Goal: Navigation & Orientation: Find specific page/section

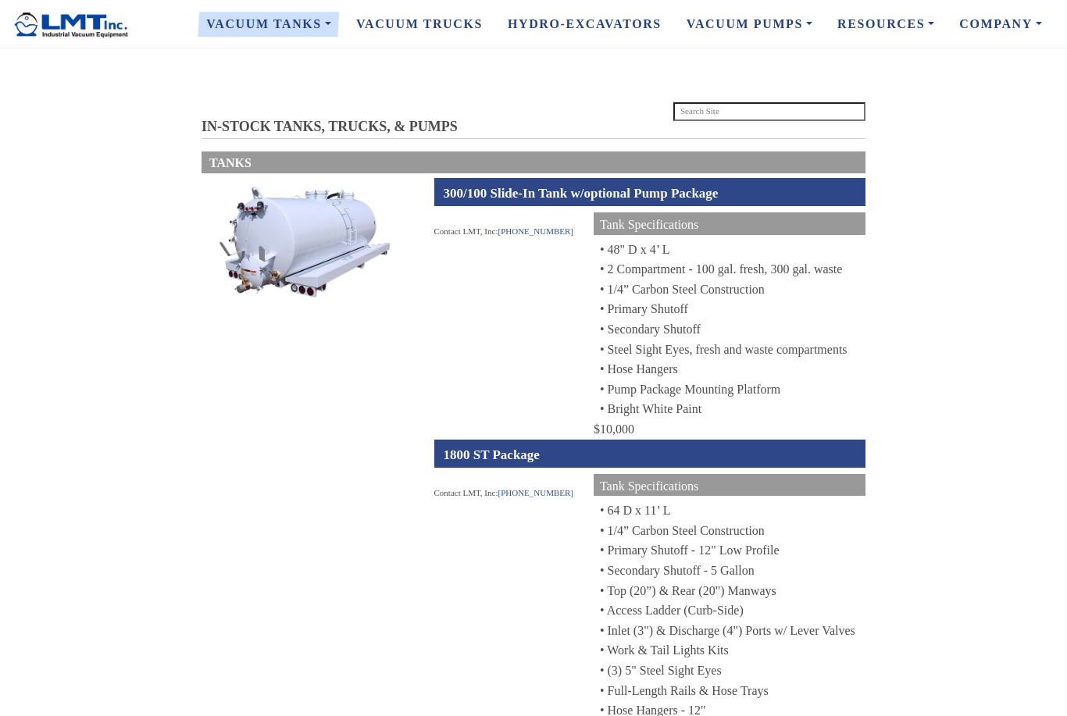
click at [440, 27] on link "Vacuum Trucks" at bounding box center [420, 24] width 152 height 33
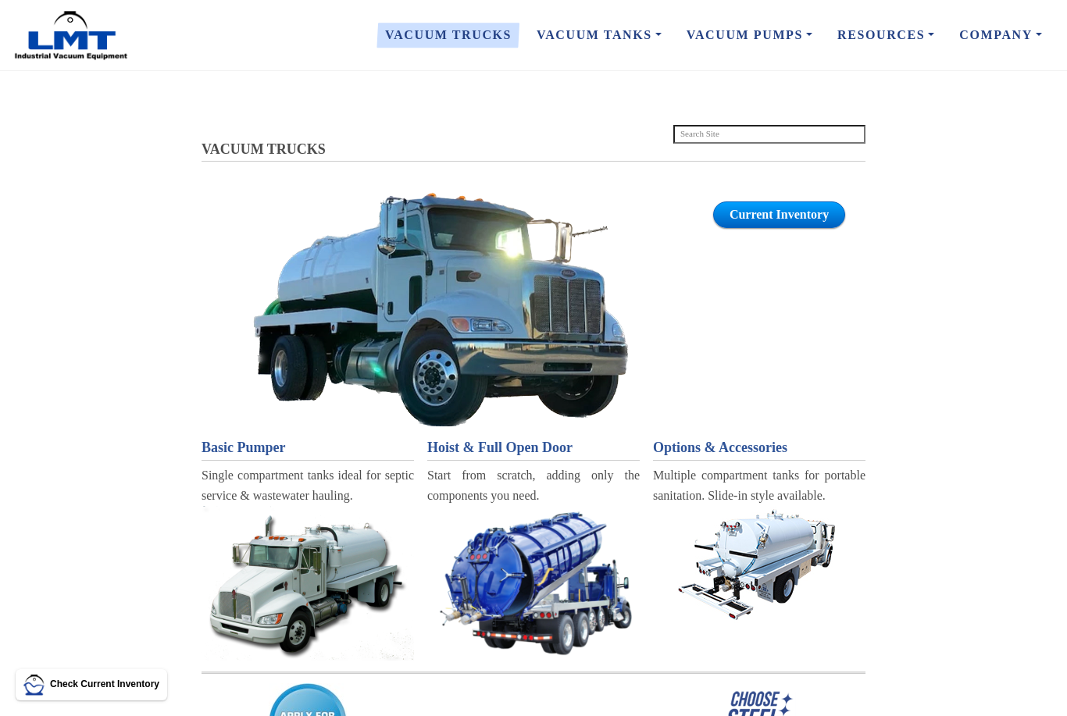
click at [0, 0] on link "About Us" at bounding box center [0, 0] width 0 height 0
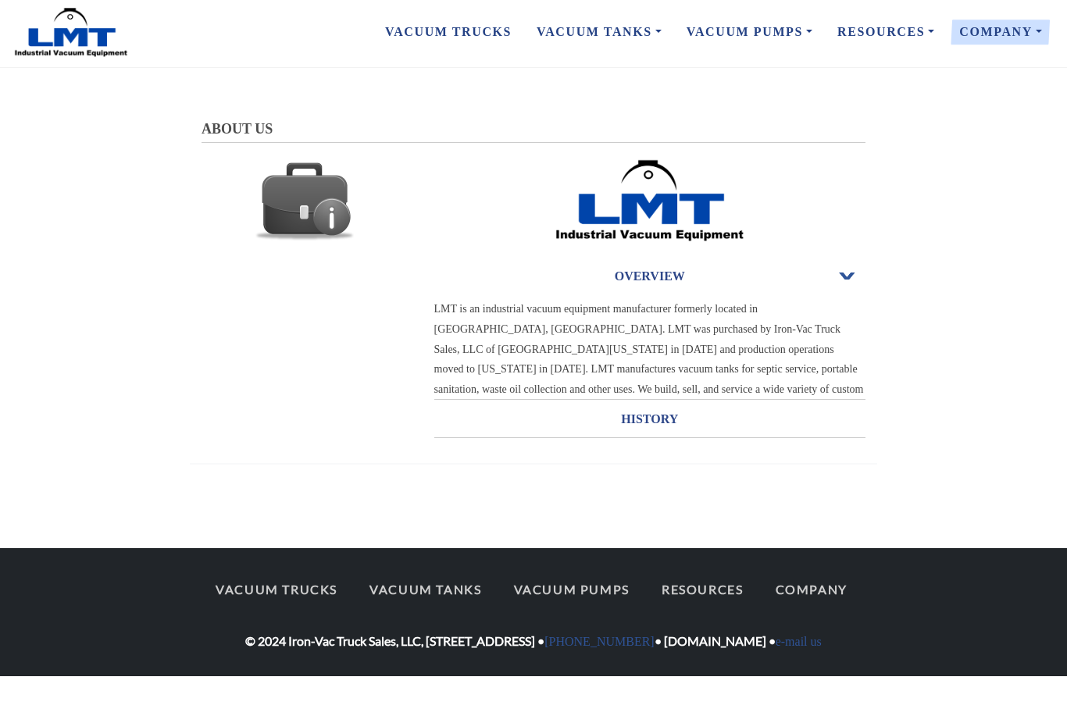
click at [459, 48] on link "Vacuum Trucks" at bounding box center [449, 35] width 152 height 33
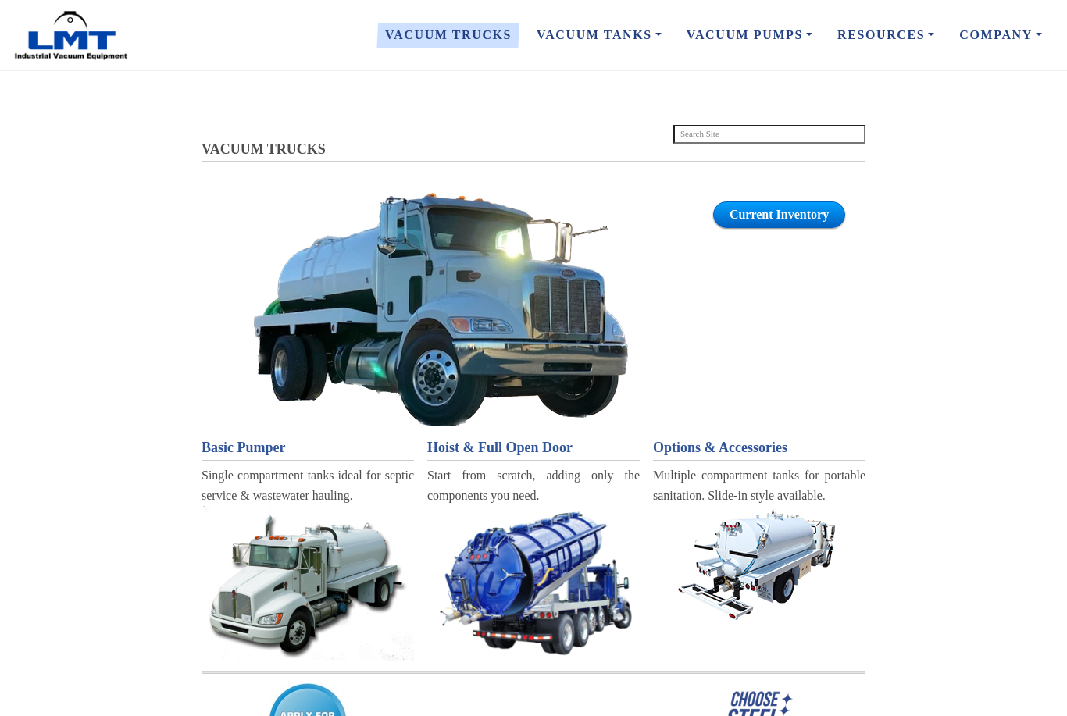
click at [0, 0] on link "PT - Portable Sanitation" at bounding box center [0, 0] width 0 height 0
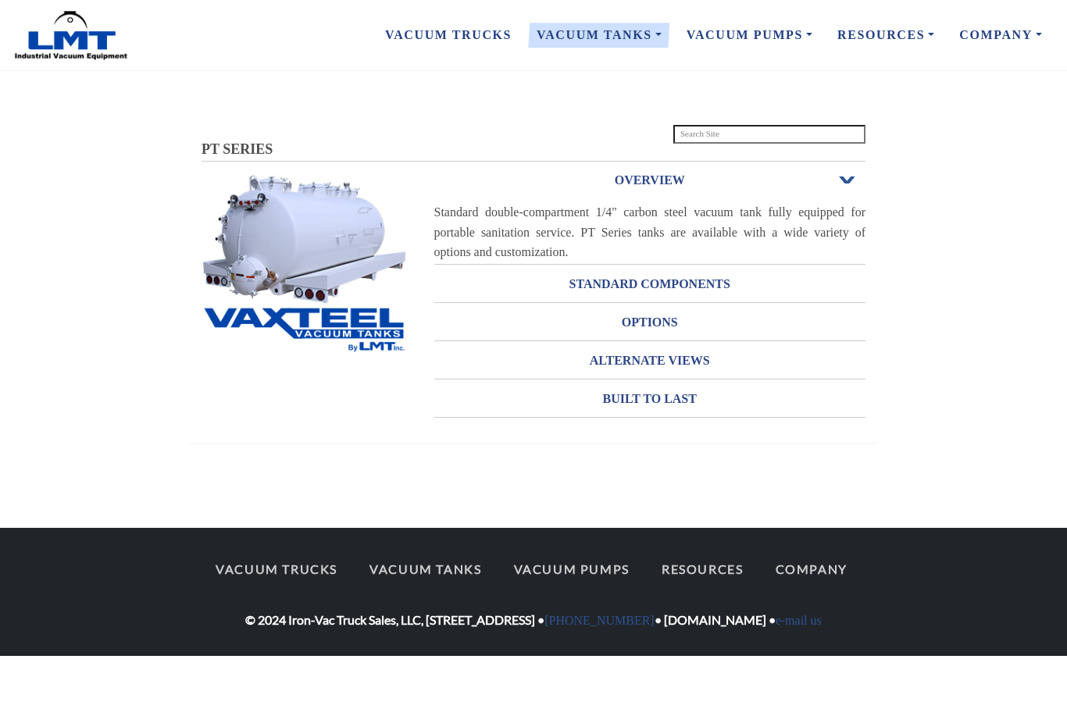
click at [710, 314] on h3 "OPTIONS" at bounding box center [650, 322] width 432 height 25
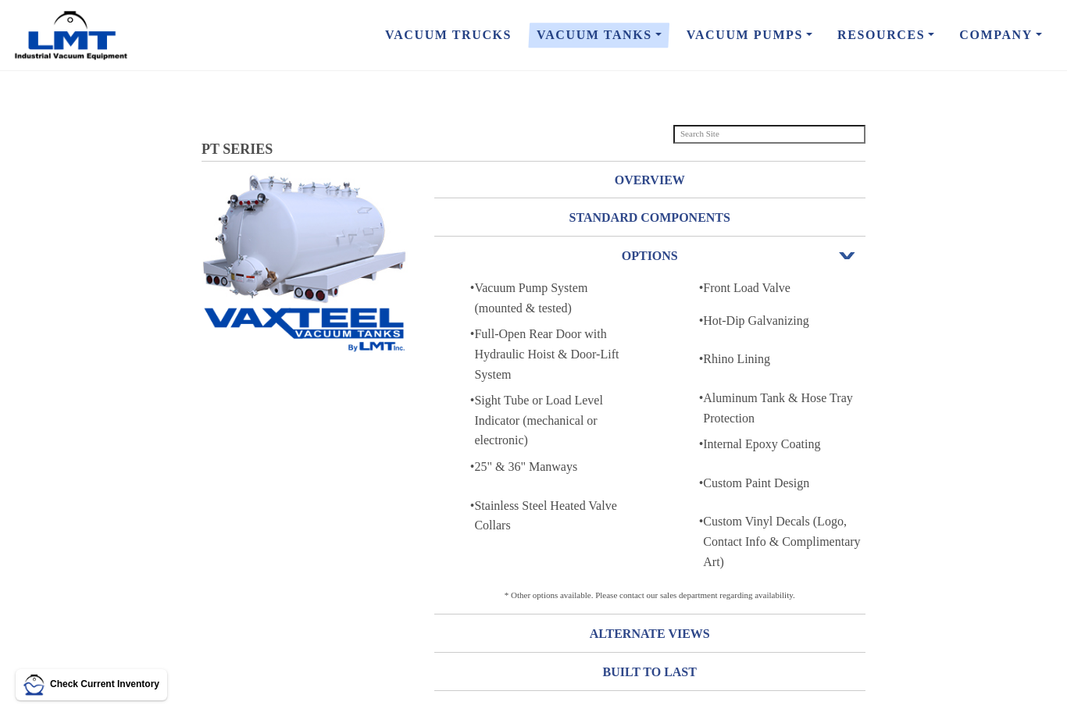
click at [465, 35] on link "Vacuum Trucks" at bounding box center [449, 35] width 152 height 33
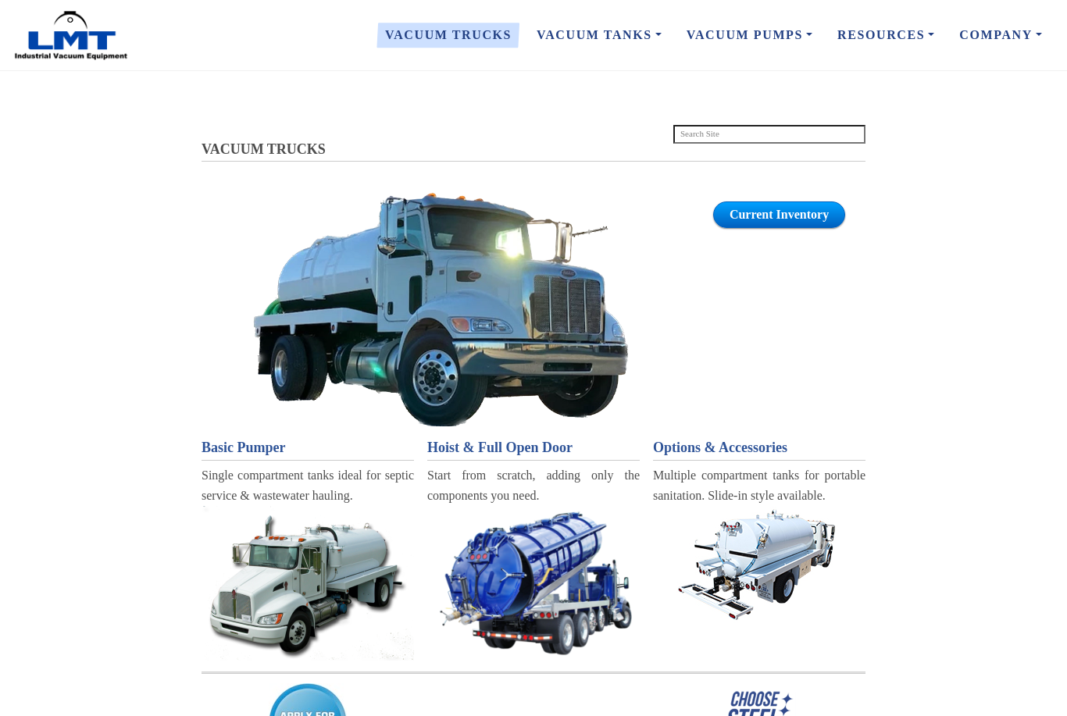
click at [813, 218] on link "Current Inventory" at bounding box center [779, 215] width 132 height 27
click at [790, 213] on link "Current Inventory" at bounding box center [779, 215] width 132 height 27
